Goal: Information Seeking & Learning: Learn about a topic

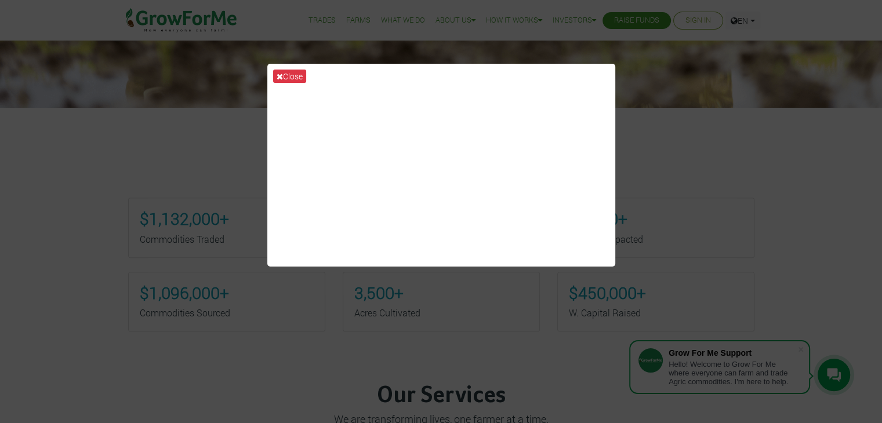
scroll to position [412, 0]
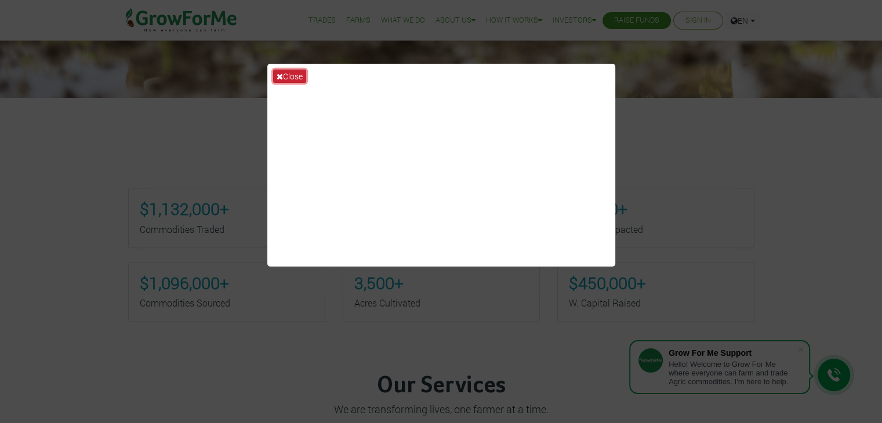
click at [298, 77] on button "Close" at bounding box center [289, 76] width 33 height 13
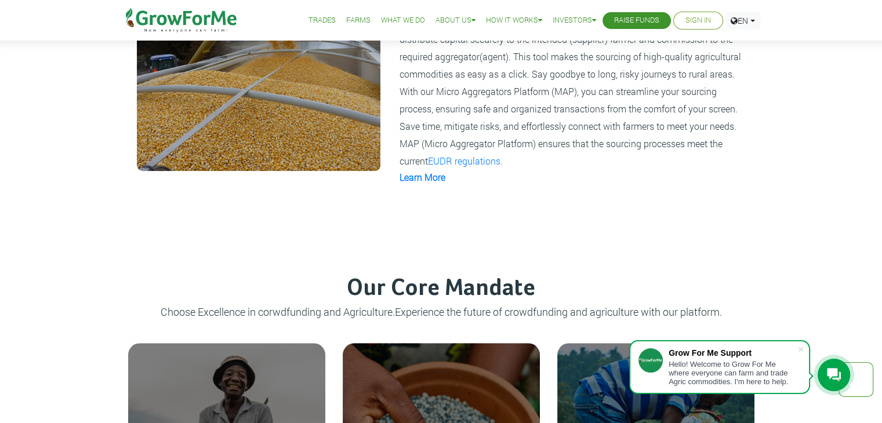
scroll to position [940, 0]
click at [425, 179] on link "Learn More" at bounding box center [423, 177] width 46 height 12
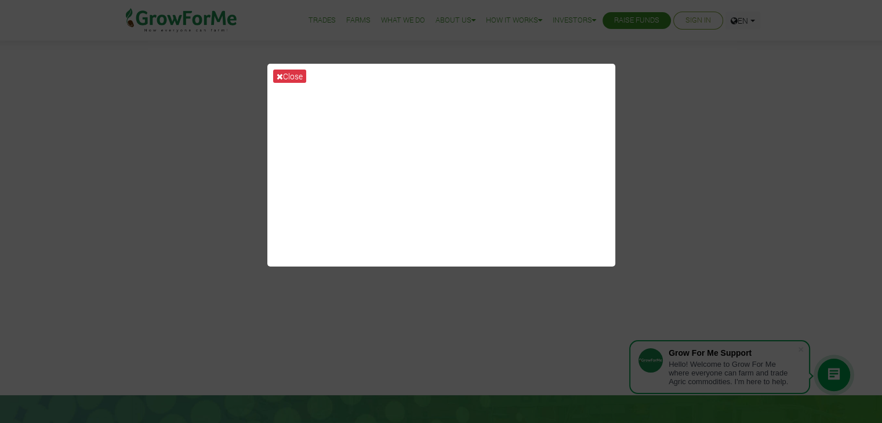
scroll to position [83, 0]
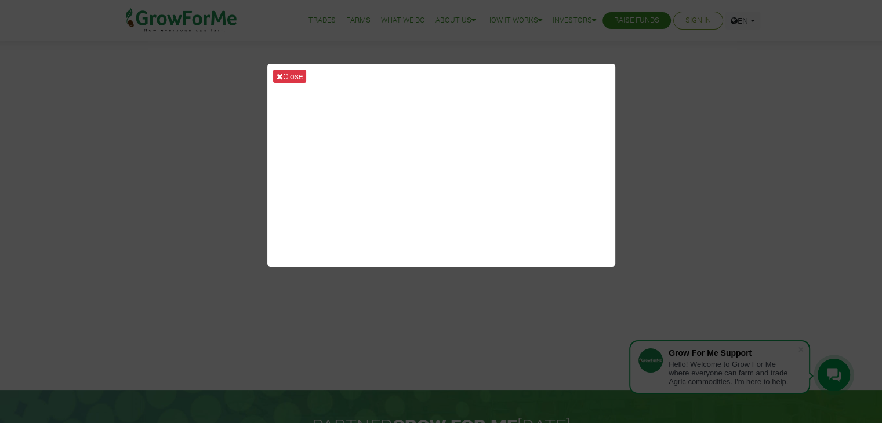
click at [723, 220] on div "Close" at bounding box center [441, 211] width 882 height 423
click at [727, 144] on div "Close" at bounding box center [441, 211] width 882 height 423
click at [683, 165] on div "Close" at bounding box center [441, 211] width 882 height 423
click at [284, 75] on button "Close" at bounding box center [289, 76] width 33 height 13
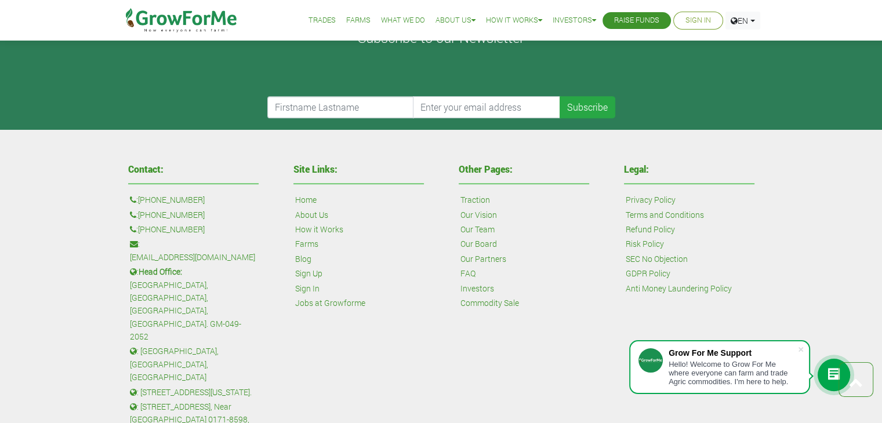
scroll to position [581, 0]
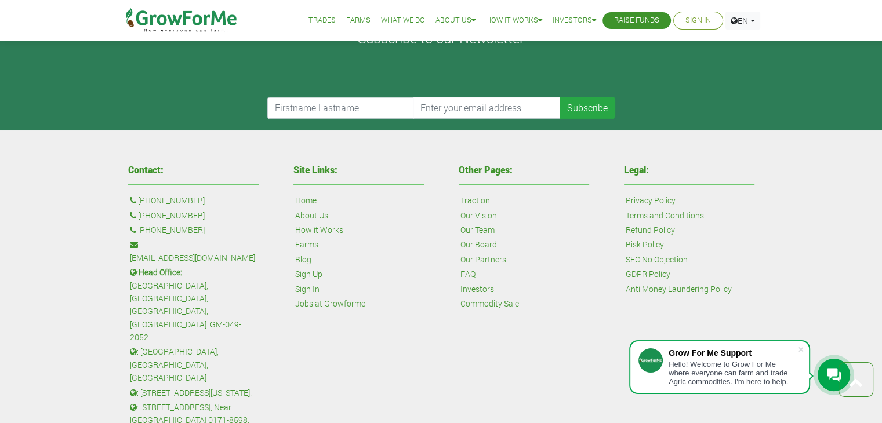
click at [313, 228] on link "How it Works" at bounding box center [319, 230] width 48 height 13
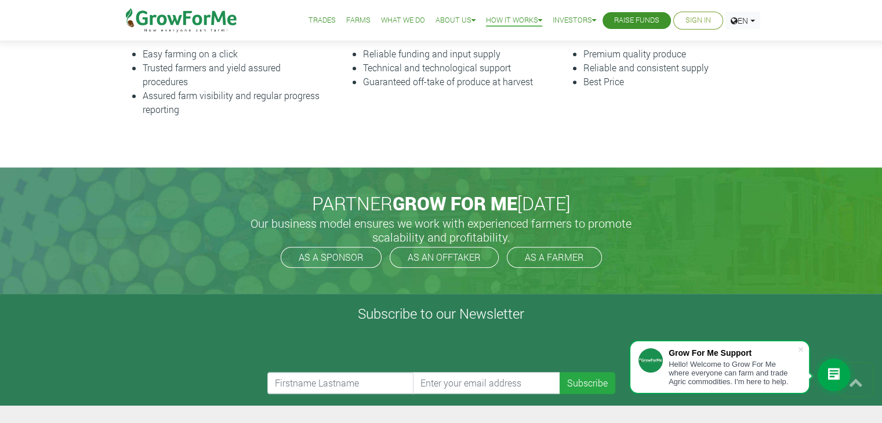
scroll to position [517, 0]
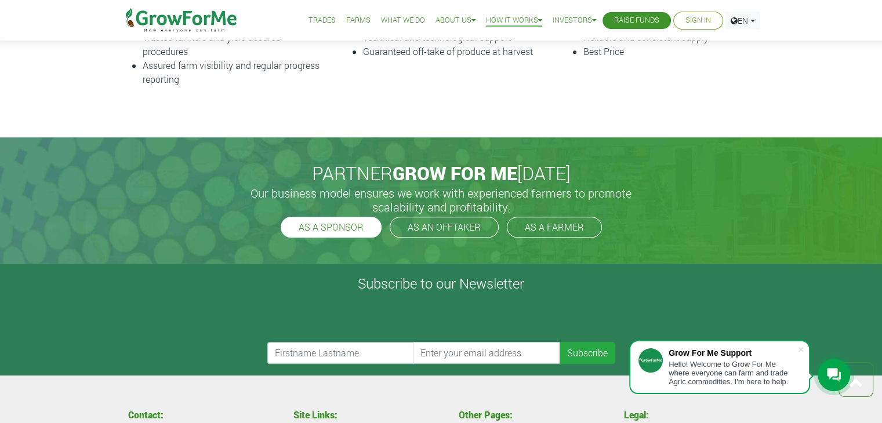
click at [353, 232] on link "AS A SPONSOR" at bounding box center [331, 227] width 101 height 21
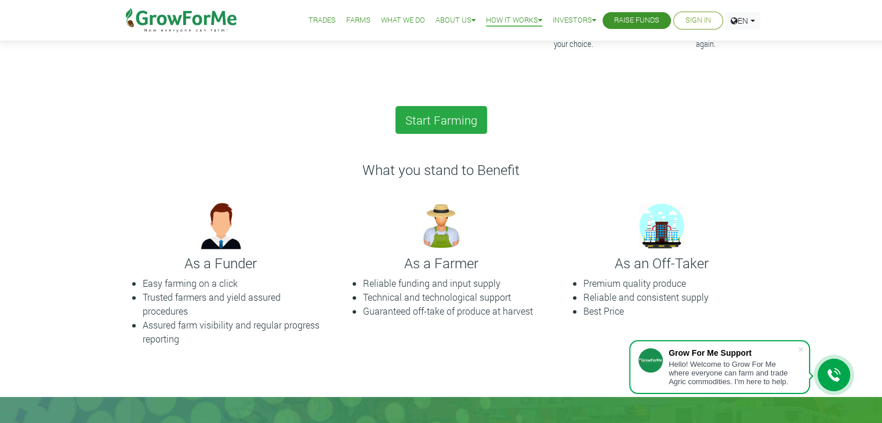
scroll to position [0, 0]
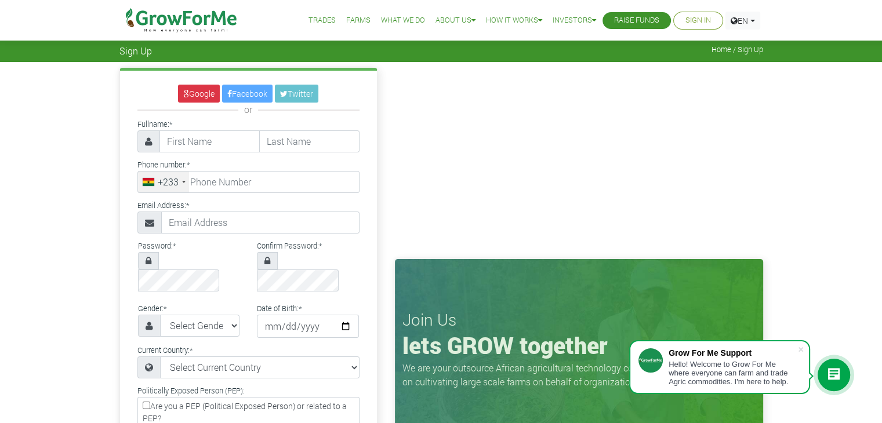
click at [8, 200] on div "Google Facebook Twitter or Fullname: * Phone number: * +233 +233" at bounding box center [441, 359] width 882 height 594
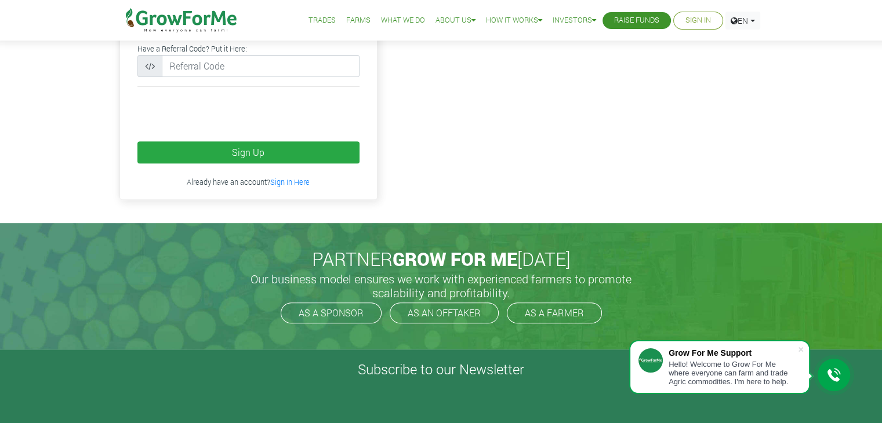
scroll to position [433, 0]
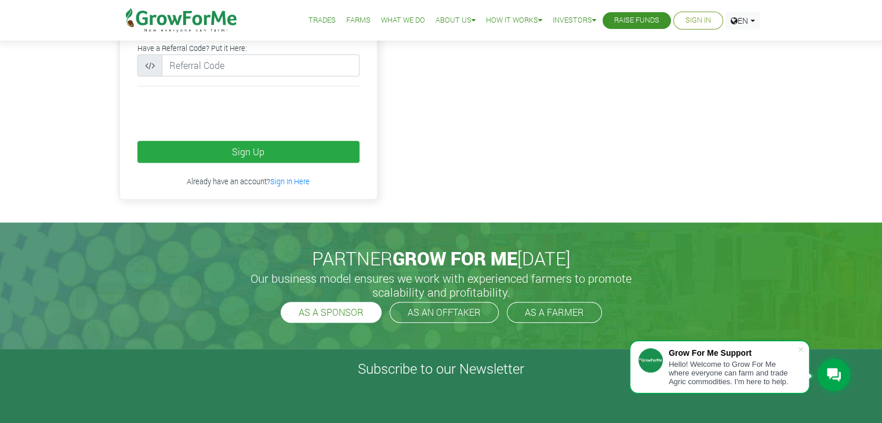
click at [335, 302] on link "AS A SPONSOR" at bounding box center [331, 312] width 101 height 21
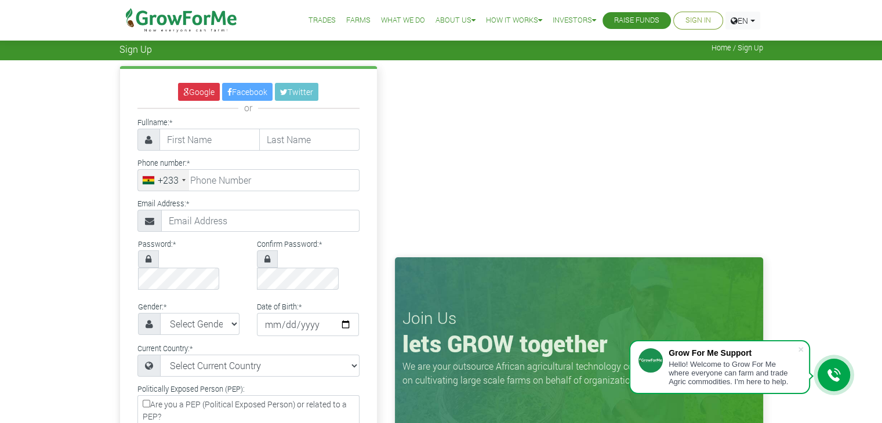
scroll to position [0, 0]
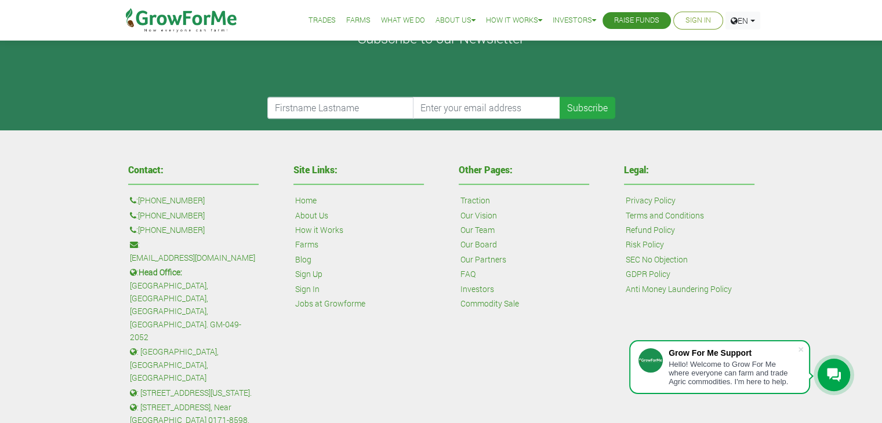
click at [483, 231] on link "Our Team" at bounding box center [477, 230] width 34 height 13
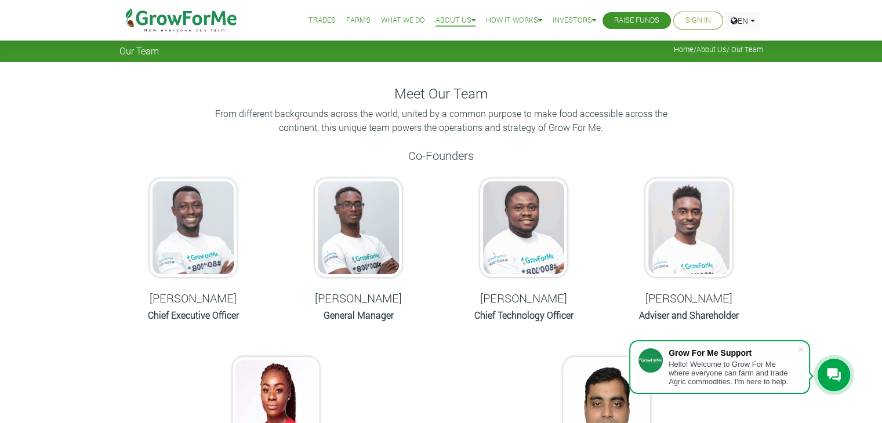
click at [346, 19] on link "Farms" at bounding box center [358, 20] width 24 height 12
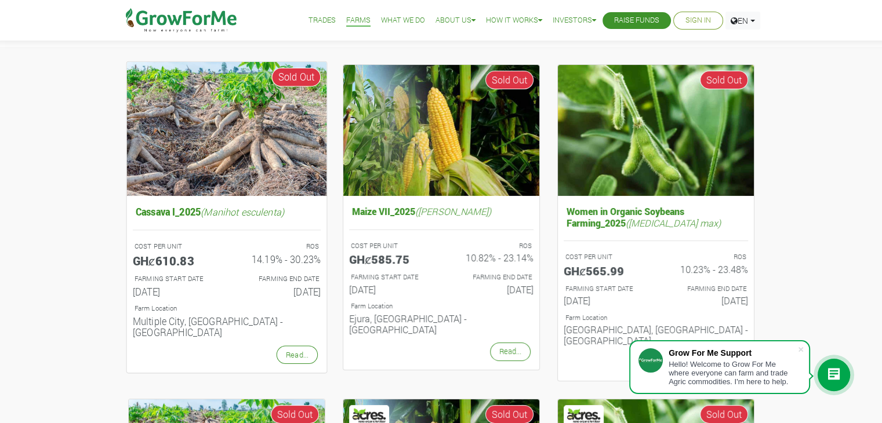
scroll to position [104, 0]
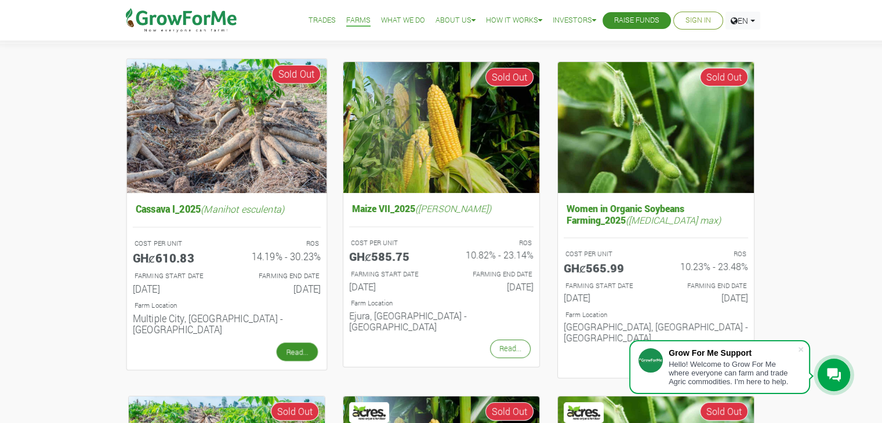
click at [297, 343] on link "Read..." at bounding box center [296, 352] width 41 height 19
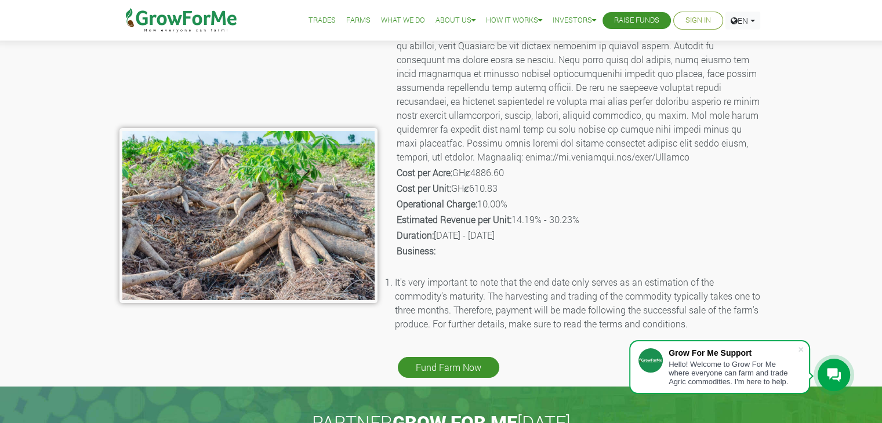
scroll to position [133, 0]
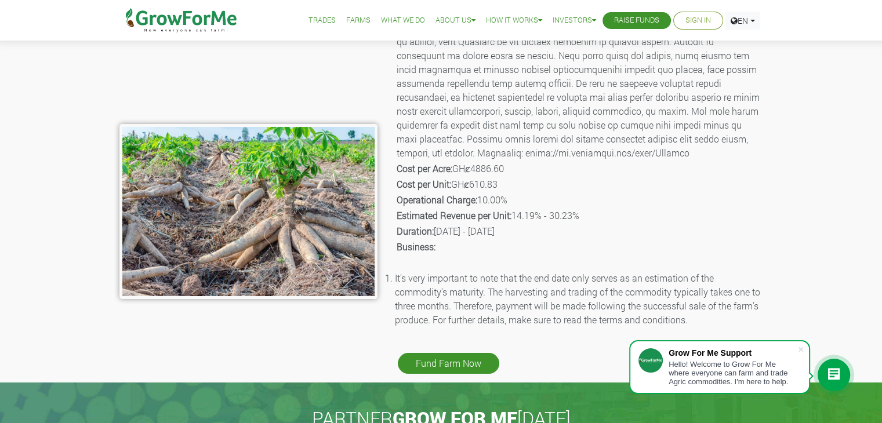
click at [512, 202] on p "Operational Charge: 10.00%" at bounding box center [579, 200] width 365 height 14
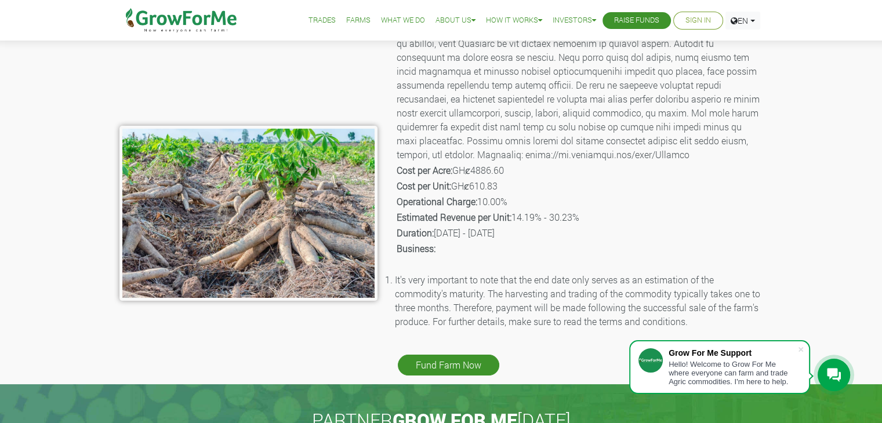
scroll to position [130, 0]
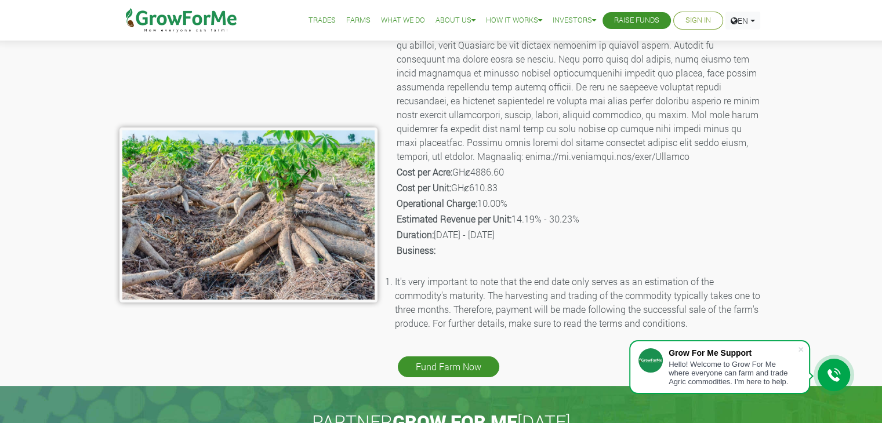
click at [535, 201] on p "Operational Charge: 10.00%" at bounding box center [579, 204] width 365 height 14
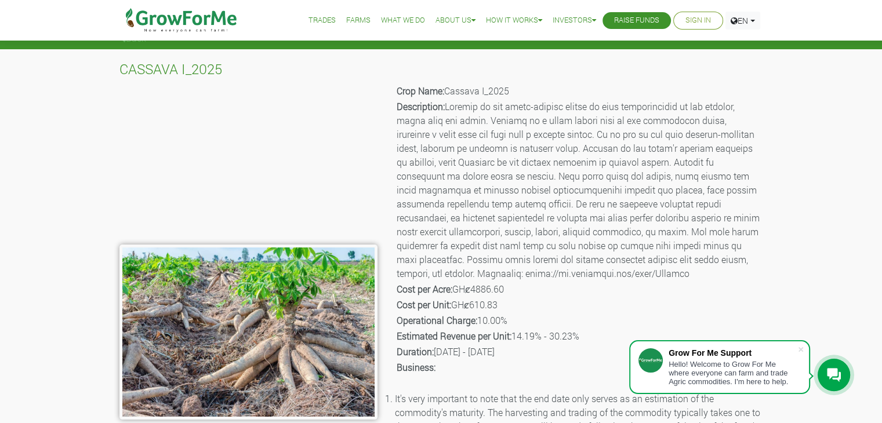
scroll to position [12, 0]
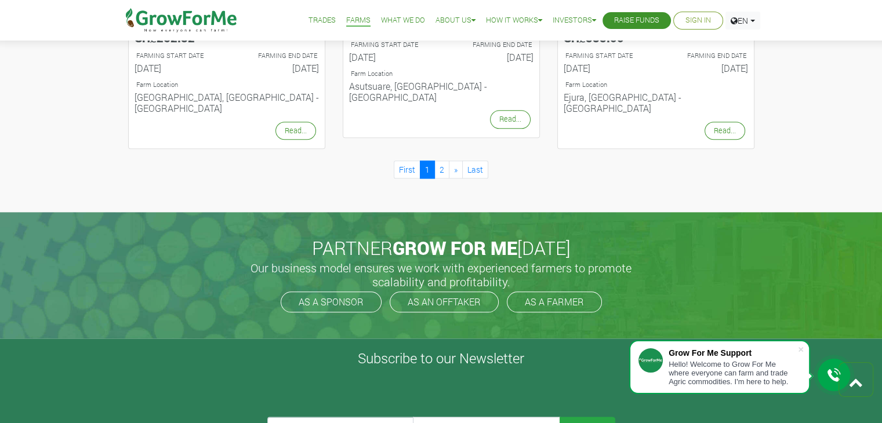
scroll to position [1340, 0]
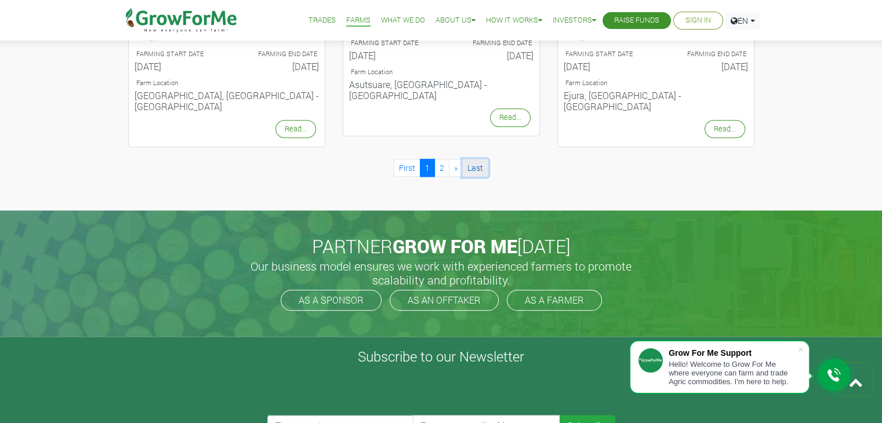
click at [480, 159] on link "Last" at bounding box center [475, 168] width 26 height 18
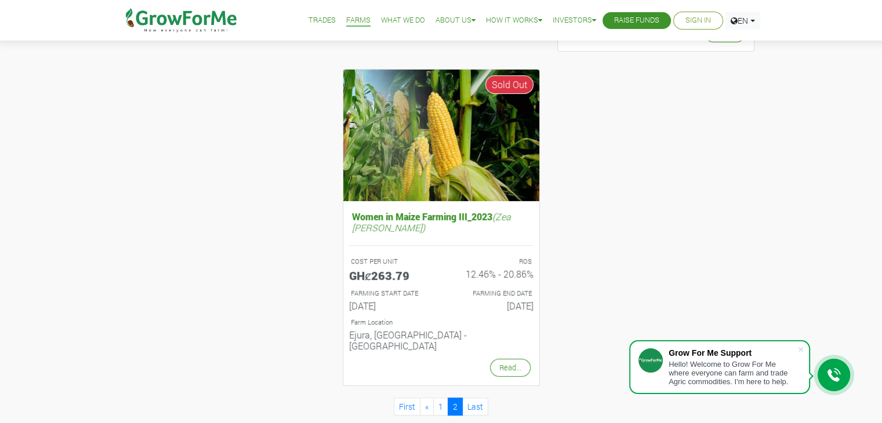
scroll to position [434, 0]
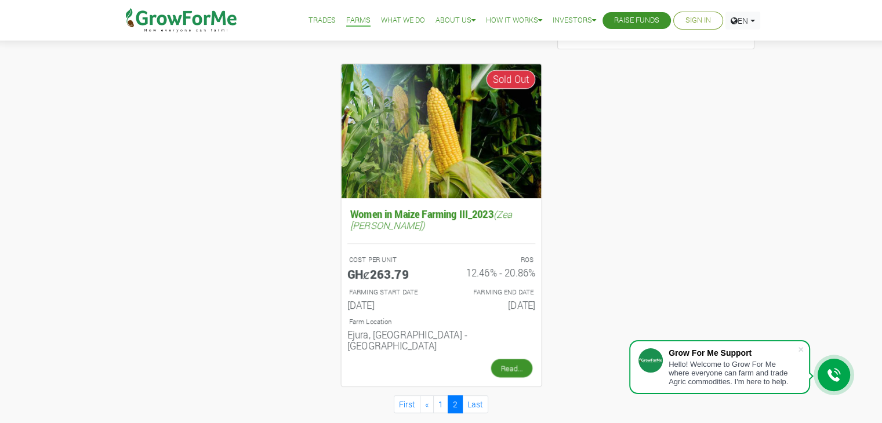
click at [515, 359] on link "Read..." at bounding box center [511, 368] width 41 height 19
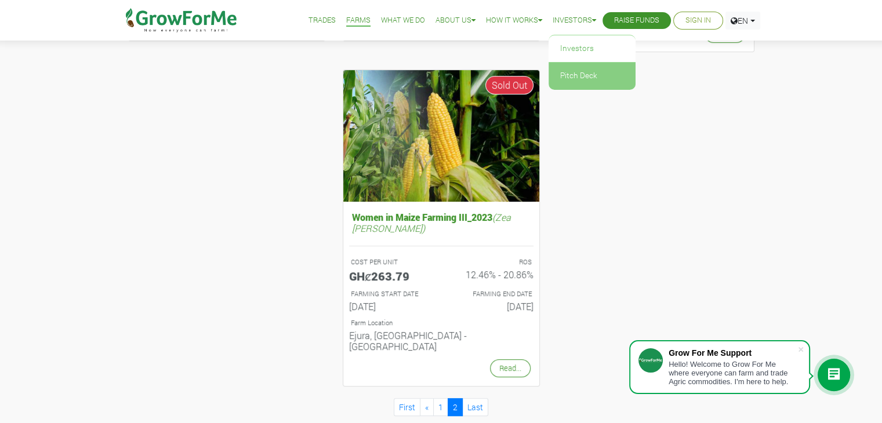
scroll to position [434, 0]
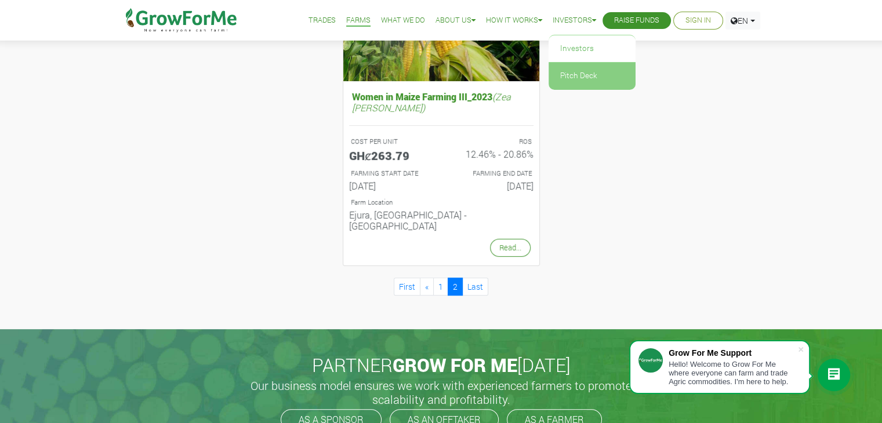
click at [581, 75] on link "Pitch Deck" at bounding box center [592, 76] width 87 height 27
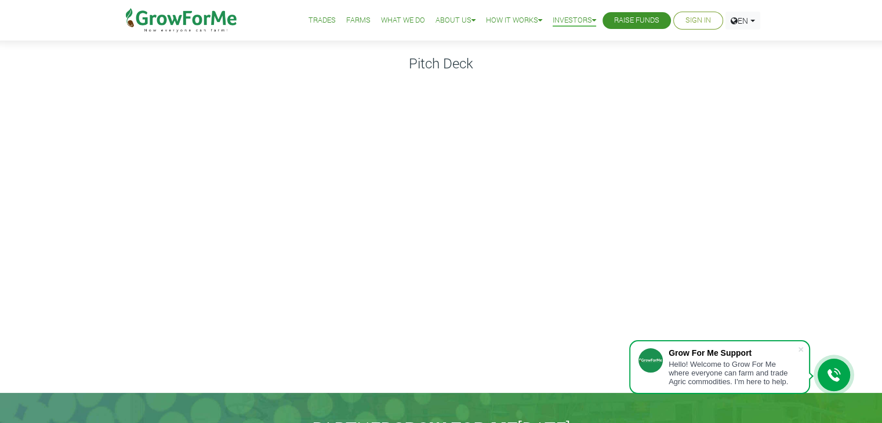
scroll to position [30, 0]
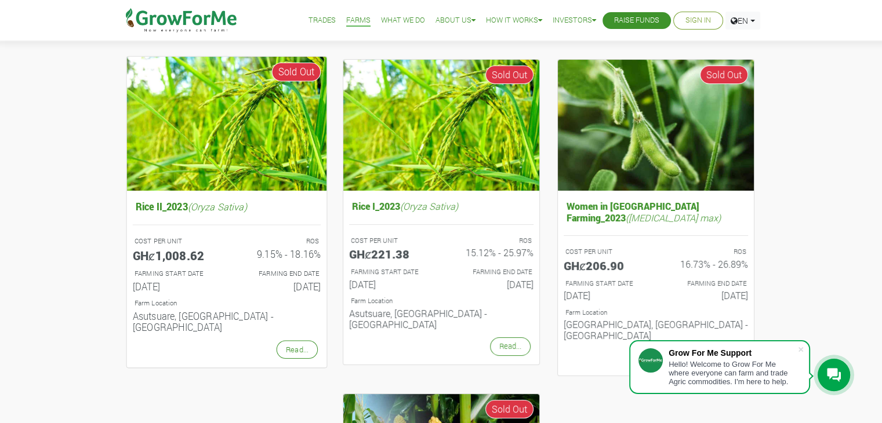
scroll to position [108, 0]
